Goal: Communication & Community: Answer question/provide support

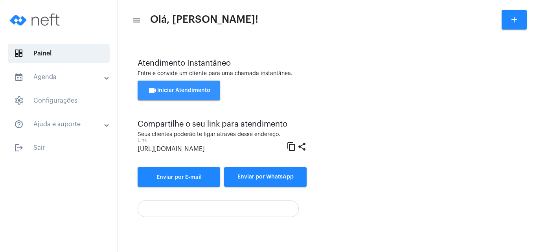
click at [182, 94] on button "videocam Iniciar Atendimento" at bounding box center [179, 91] width 83 height 20
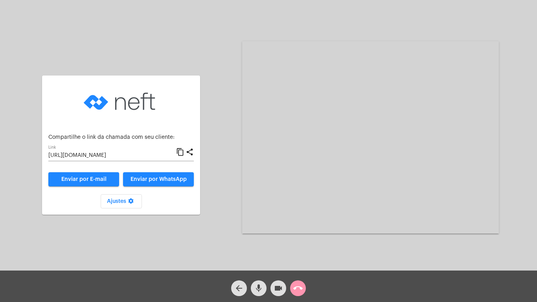
click at [180, 153] on mat-icon "content_copy" at bounding box center [180, 152] width 8 height 9
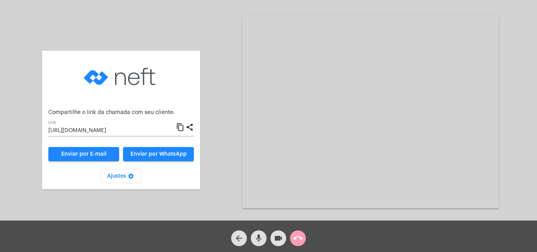
click at [296, 233] on span "call_end" at bounding box center [297, 239] width 9 height 16
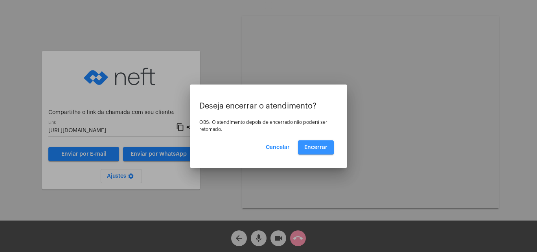
click at [314, 144] on button "Encerrar" at bounding box center [316, 147] width 36 height 14
